Goal: Navigation & Orientation: Find specific page/section

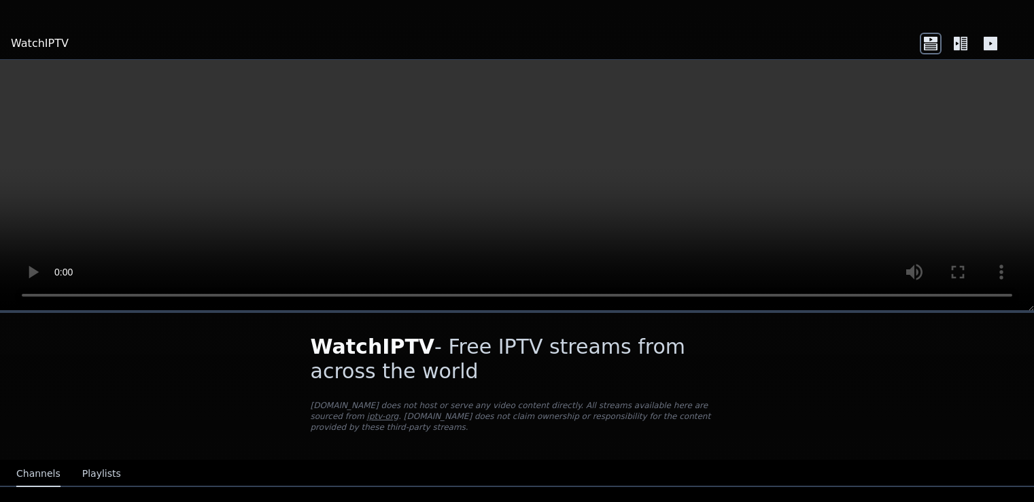
scroll to position [54, 0]
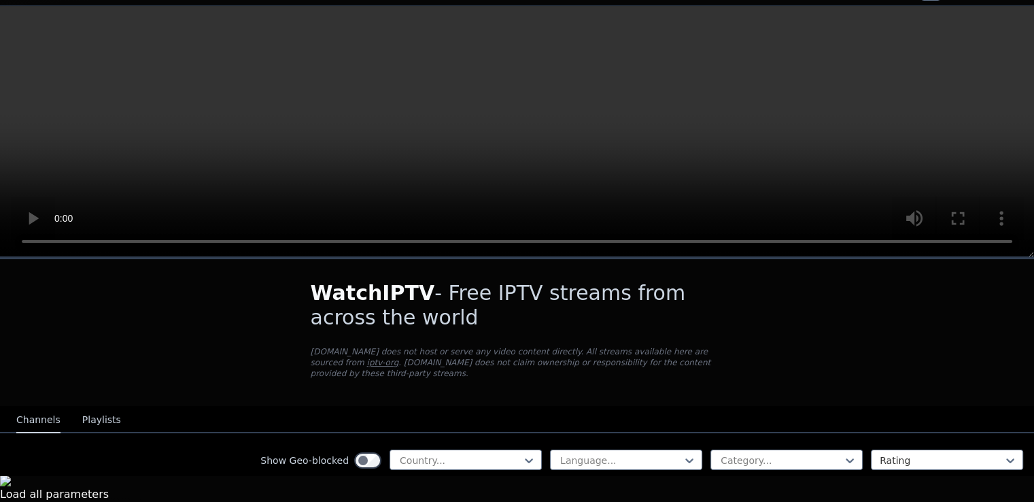
click at [466, 454] on div at bounding box center [461, 461] width 124 height 14
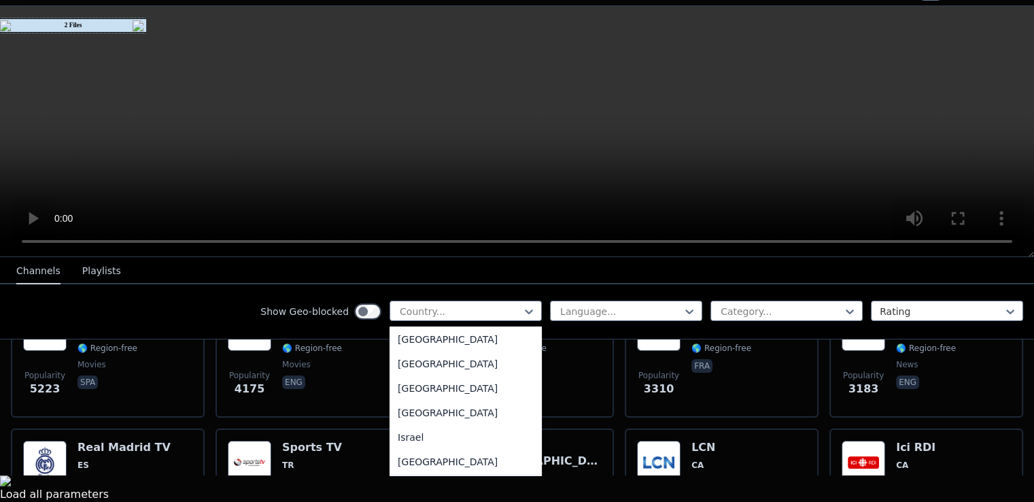
scroll to position [2108, 0]
click at [400, 348] on div "[GEOGRAPHIC_DATA]" at bounding box center [466, 338] width 152 height 24
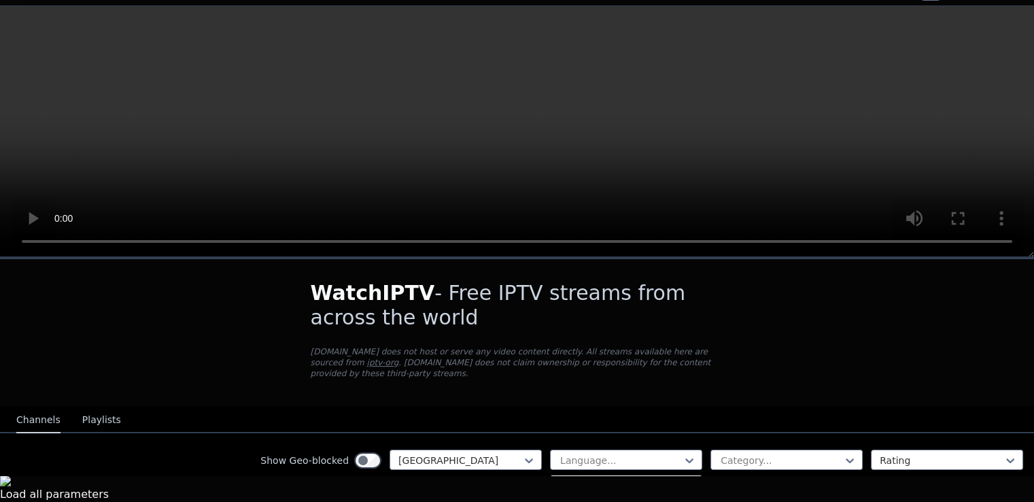
click at [609, 454] on div at bounding box center [621, 461] width 124 height 14
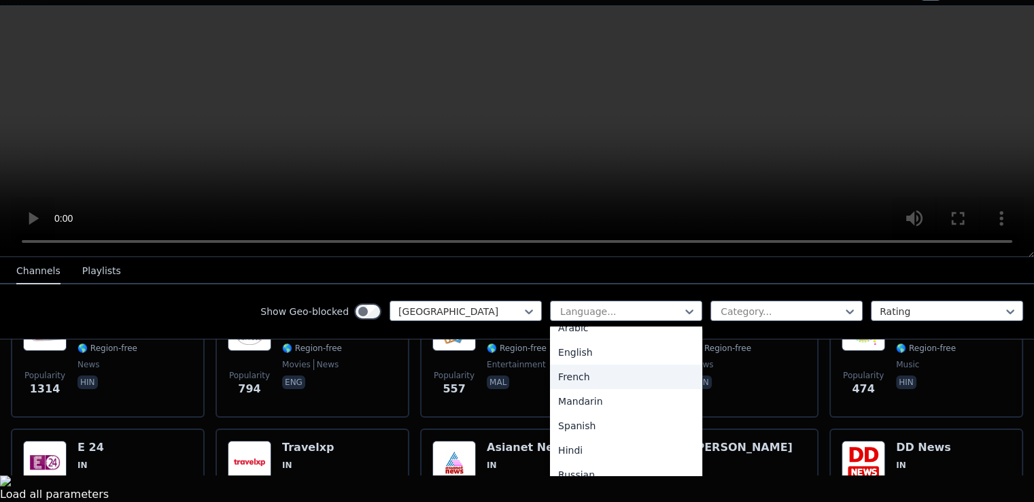
scroll to position [68, 0]
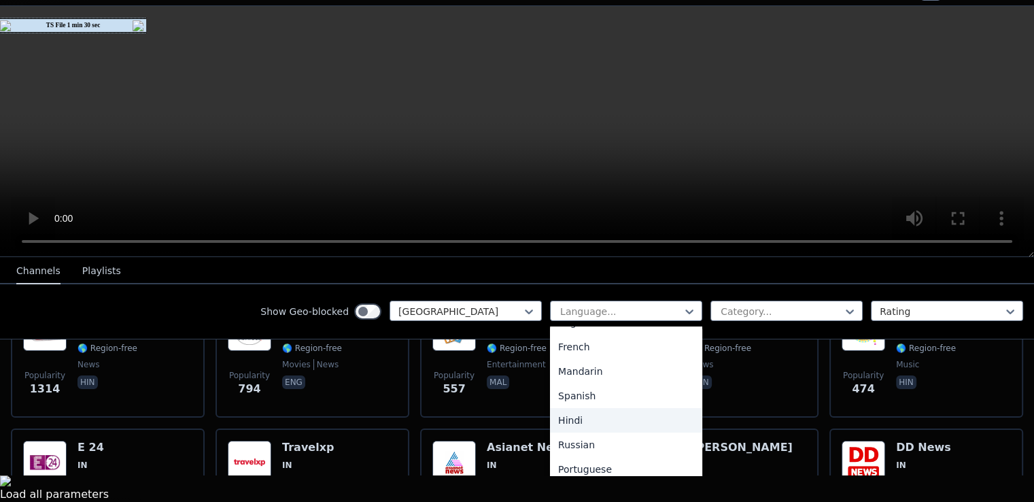
click at [571, 411] on div "Hindi" at bounding box center [626, 420] width 152 height 24
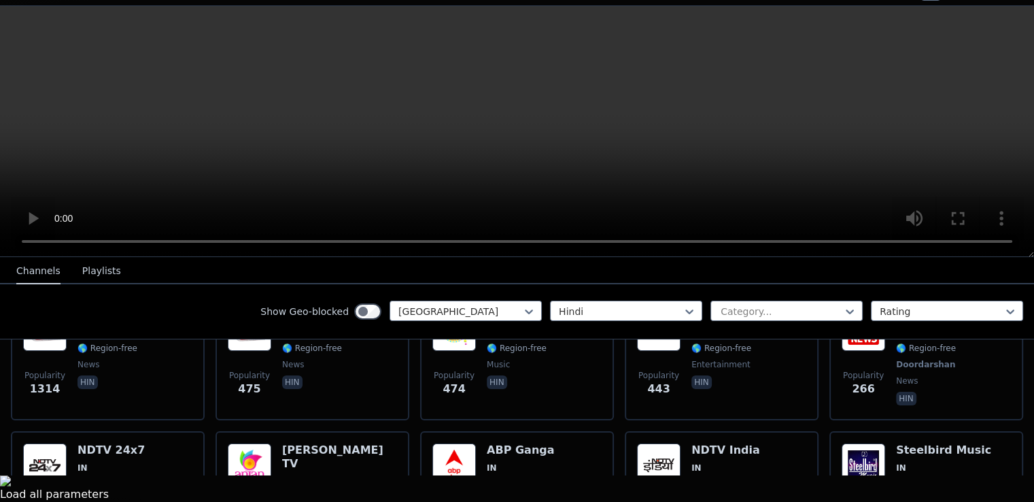
click at [729, 313] on div at bounding box center [782, 312] width 124 height 14
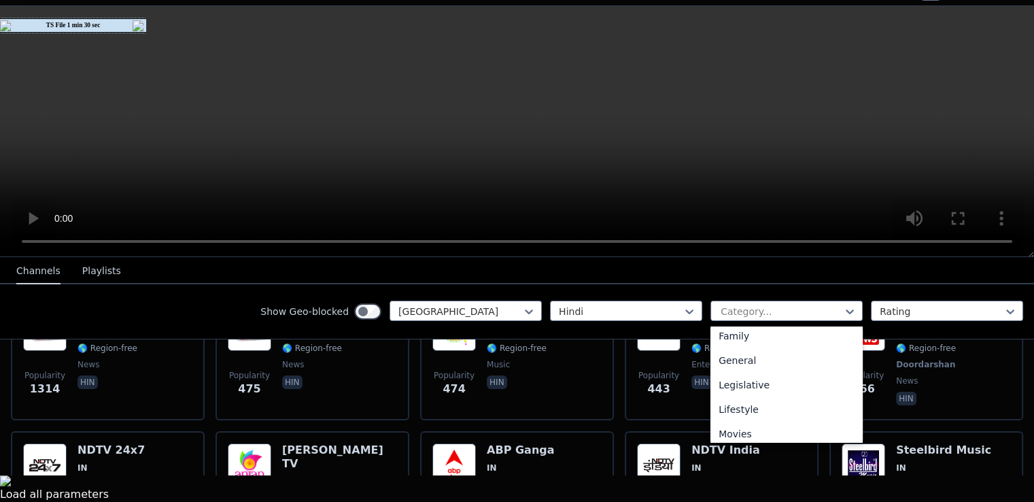
scroll to position [272, 0]
click at [723, 342] on div "Family" at bounding box center [787, 338] width 152 height 24
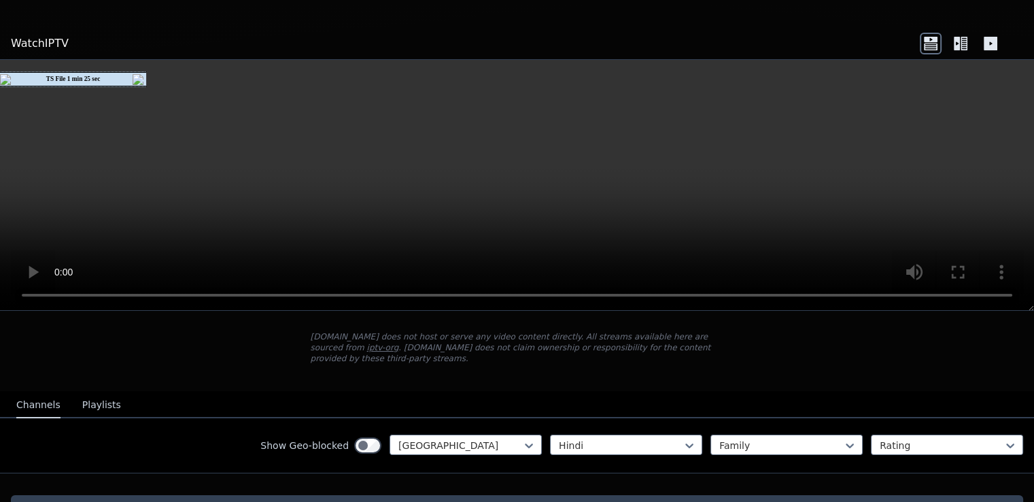
click at [956, 42] on icon at bounding box center [961, 44] width 22 height 22
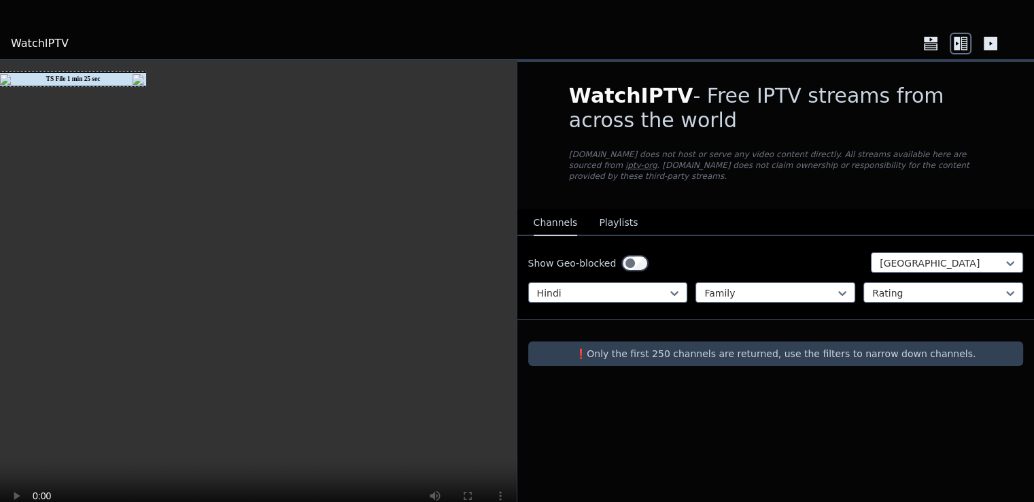
click at [996, 46] on icon at bounding box center [991, 44] width 14 height 14
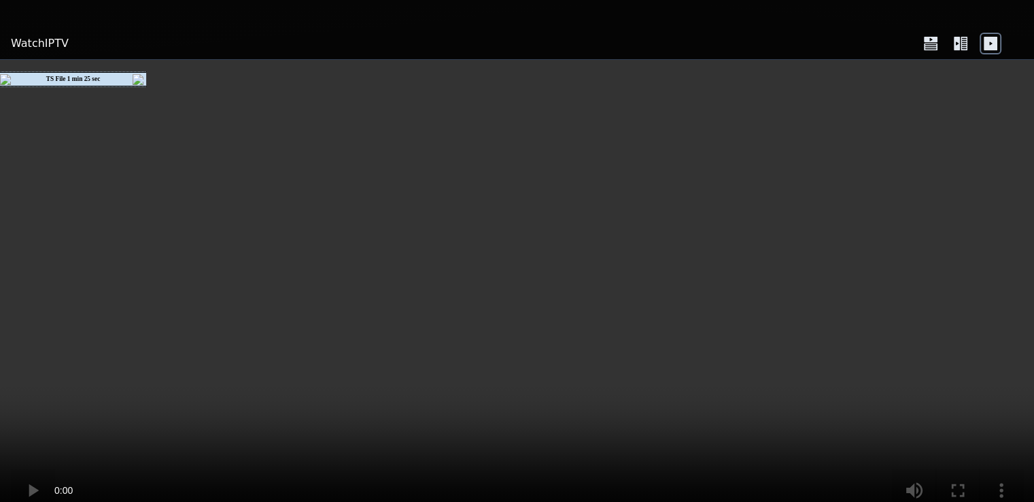
click at [985, 50] on icon at bounding box center [991, 44] width 22 height 22
click at [968, 53] on icon at bounding box center [961, 44] width 22 height 22
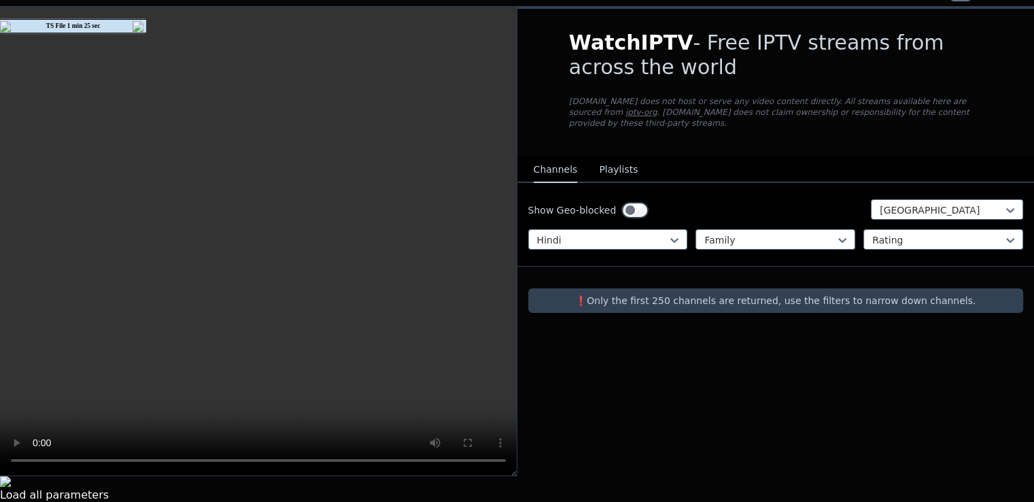
scroll to position [54, 0]
